Goal: Task Accomplishment & Management: Manage account settings

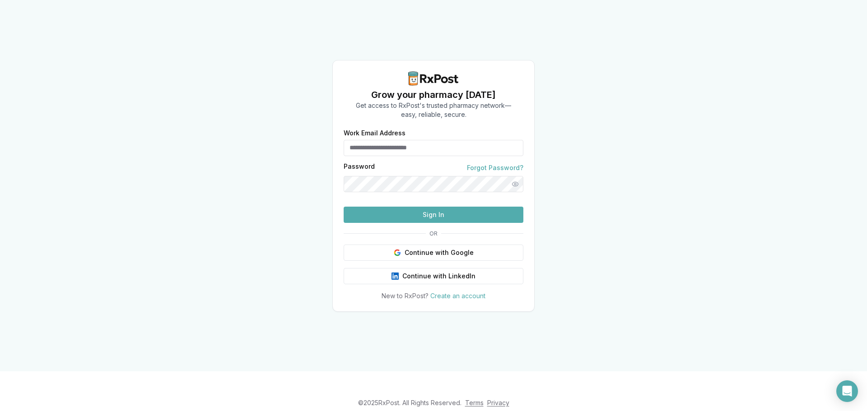
type input "**********"
click at [423, 223] on button "Sign In" at bounding box center [434, 215] width 180 height 16
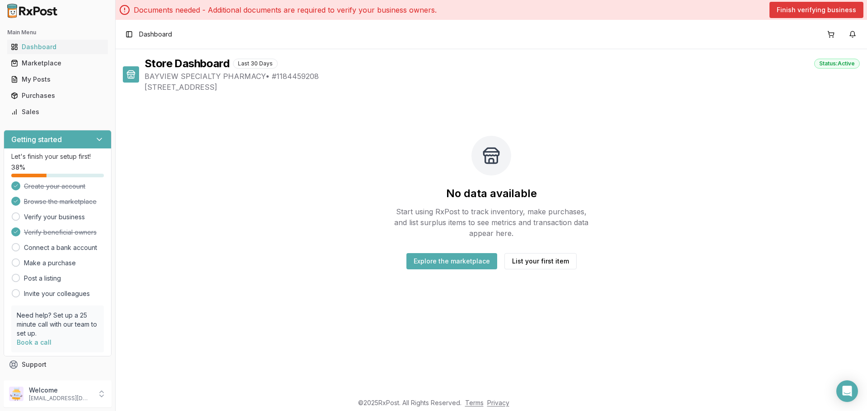
click at [841, 9] on button "Finish verifying business" at bounding box center [816, 10] width 94 height 16
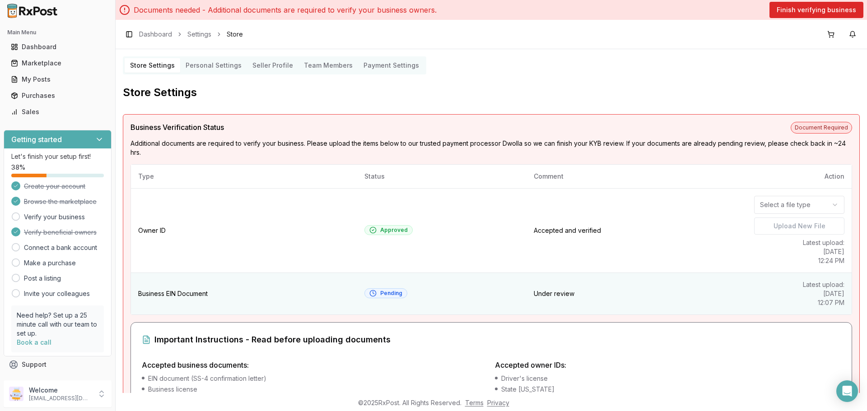
click at [598, 295] on td "Under review" at bounding box center [636, 294] width 220 height 42
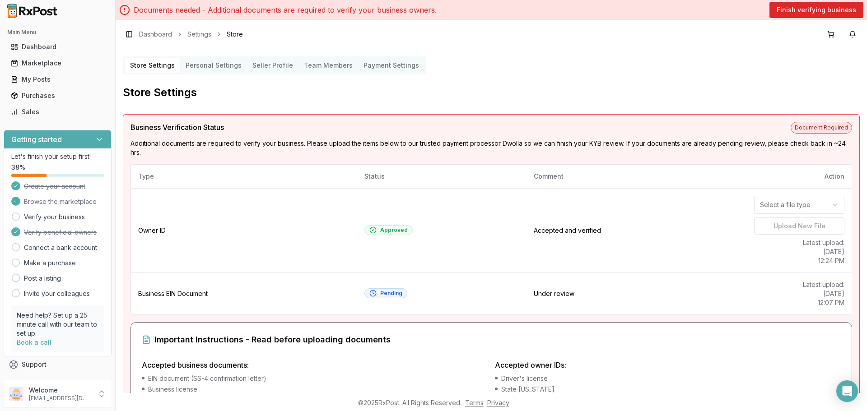
click at [321, 359] on div "Important Instructions - Read before uploading documents Accepted business docu…" at bounding box center [491, 410] width 722 height 176
click at [320, 360] on h4 "Accepted business documents:" at bounding box center [315, 365] width 346 height 11
click at [320, 361] on h4 "Accepted business documents:" at bounding box center [315, 365] width 346 height 11
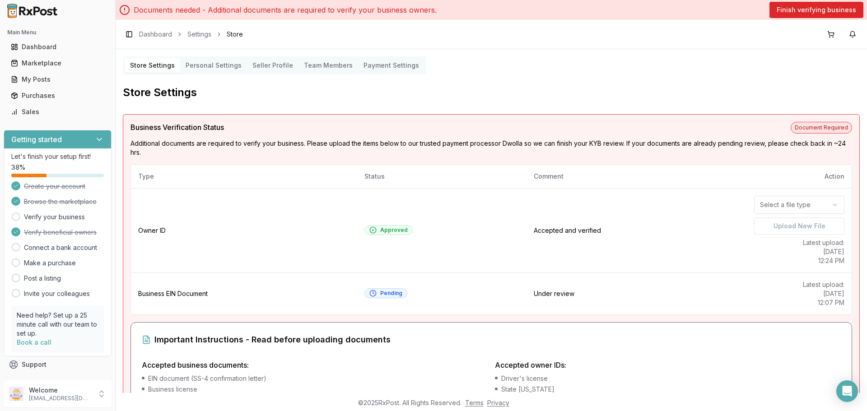
click at [320, 363] on h4 "Accepted business documents:" at bounding box center [315, 365] width 346 height 11
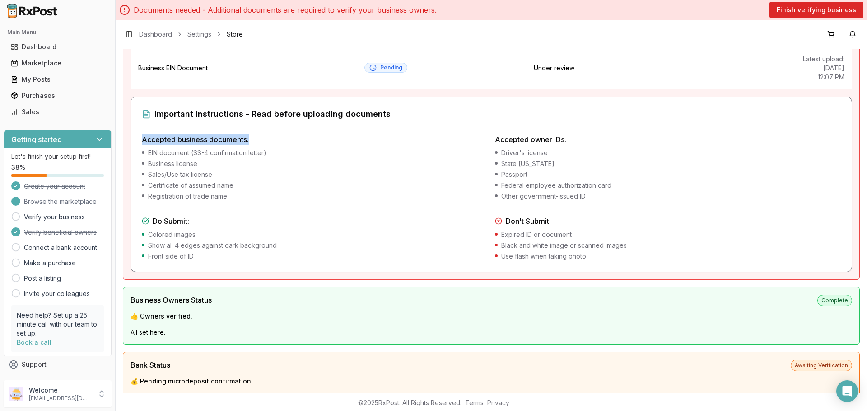
scroll to position [248, 0]
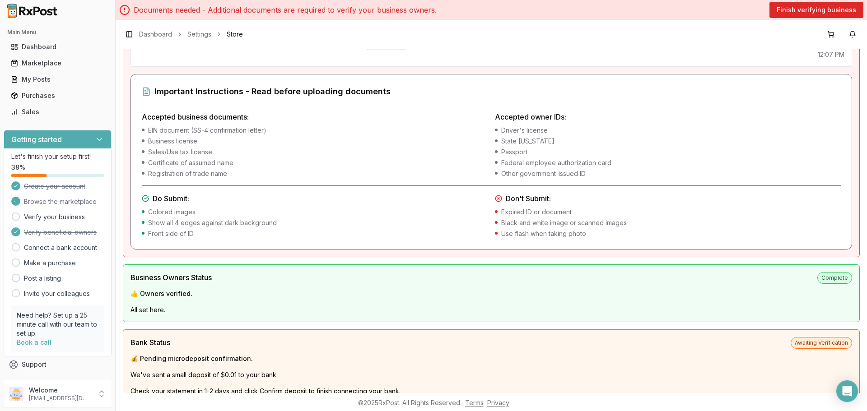
click at [163, 363] on div "💰 Pending microdeposit confirmation. We've sent a small deposit of $0.01 to you…" at bounding box center [491, 386] width 722 height 65
drag, startPoint x: 266, startPoint y: 47, endPoint x: 290, endPoint y: 47, distance: 24.4
click at [290, 46] on div "Toggle Sidebar Dashboard Settings Store" at bounding box center [491, 34] width 751 height 29
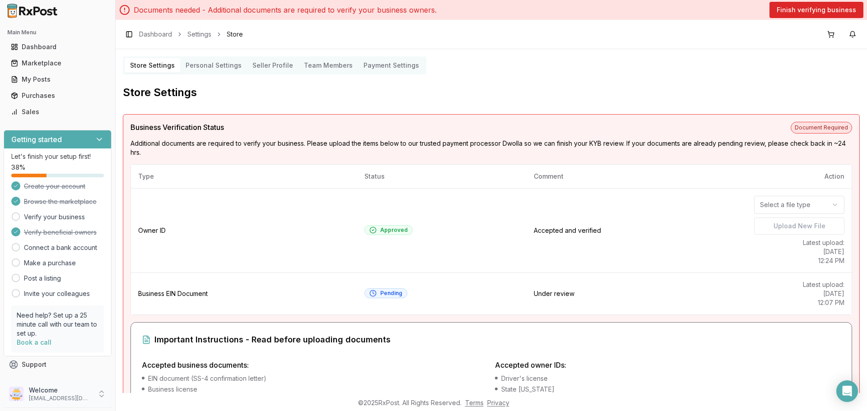
click at [47, 396] on p "bayview10301@gmail.com" at bounding box center [60, 398] width 63 height 7
click at [141, 397] on span "Sign Out" at bounding box center [164, 396] width 86 height 9
